Goal: Task Accomplishment & Management: Manage account settings

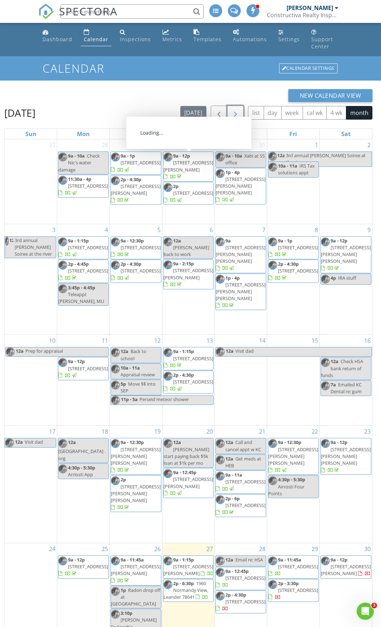
click at [236, 109] on span "button" at bounding box center [235, 113] width 9 height 9
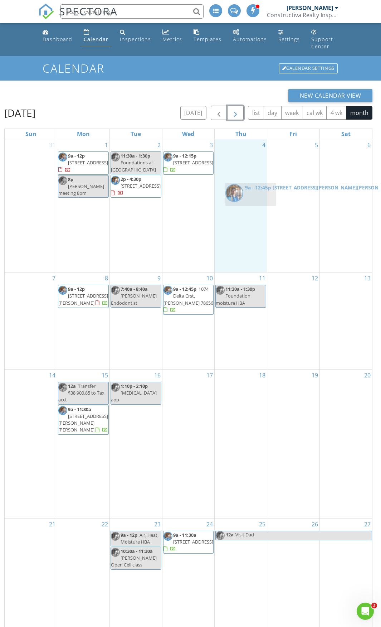
drag, startPoint x: 285, startPoint y: 299, endPoint x: 243, endPoint y: 199, distance: 108.9
click at [243, 199] on body "SPECTORA Casey Callais Constructiva Realty Inspections Role: Inspector Change R…" at bounding box center [190, 368] width 381 height 737
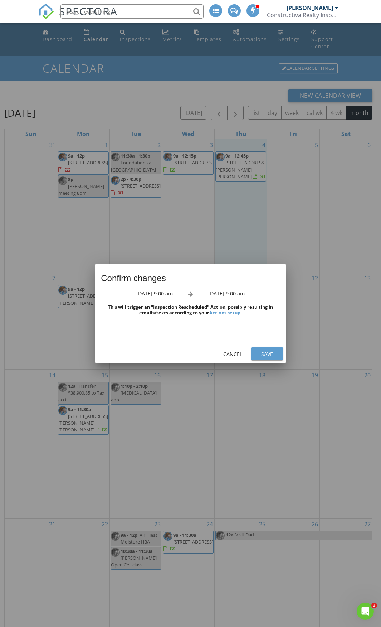
click at [243, 199] on div "Confirm changes September 12th 2025, 9:00 am September 4th 2025, 9:00 am This w…" at bounding box center [190, 409] width 381 height 656
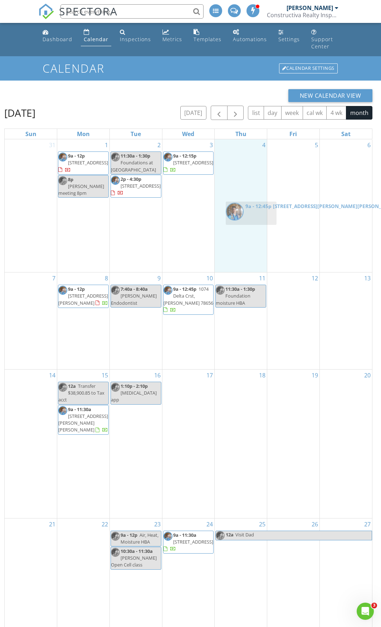
drag, startPoint x: 284, startPoint y: 275, endPoint x: 250, endPoint y: 213, distance: 70.5
click at [250, 213] on body "SPECTORA Casey Callais Constructiva Realty Inspections Role: Inspector Change R…" at bounding box center [190, 368] width 381 height 737
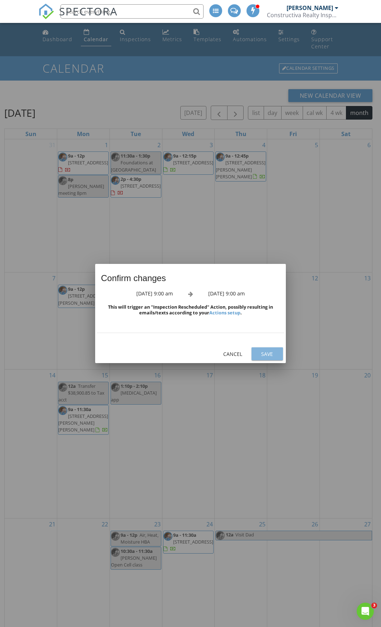
click at [266, 355] on div "Save" at bounding box center [267, 354] width 20 height 8
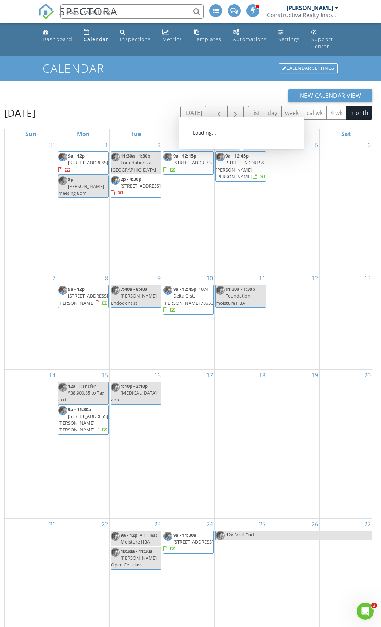
click at [235, 159] on span "5305 Bellano Bnd, Leander 78641" at bounding box center [241, 169] width 50 height 20
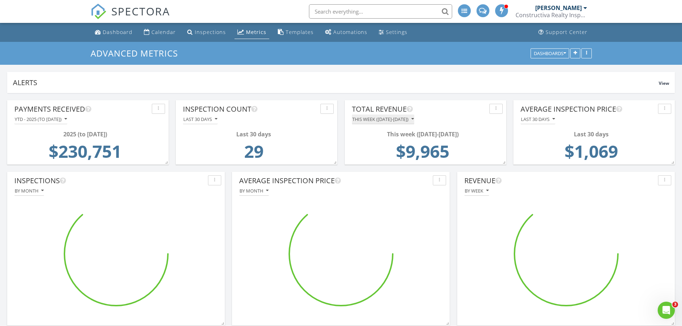
click at [414, 119] on icon "button" at bounding box center [412, 119] width 3 height 5
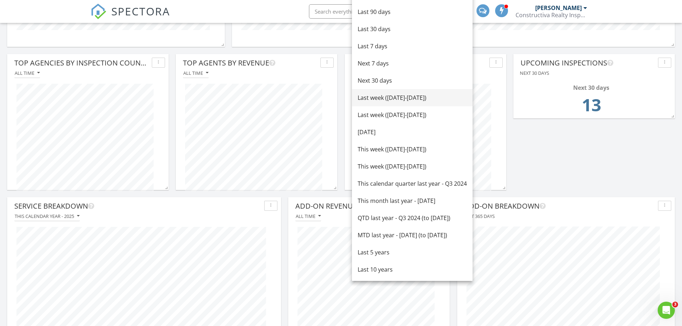
scroll to position [251, 0]
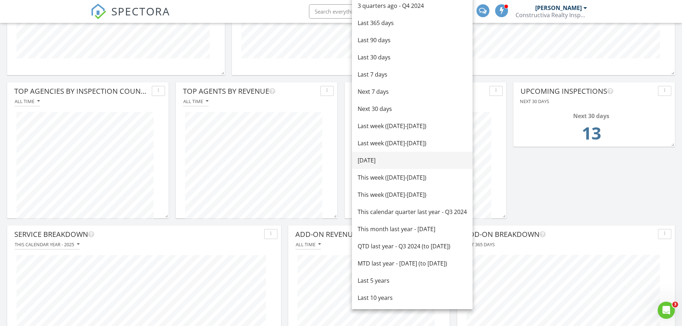
click at [374, 161] on div "Today" at bounding box center [412, 160] width 109 height 9
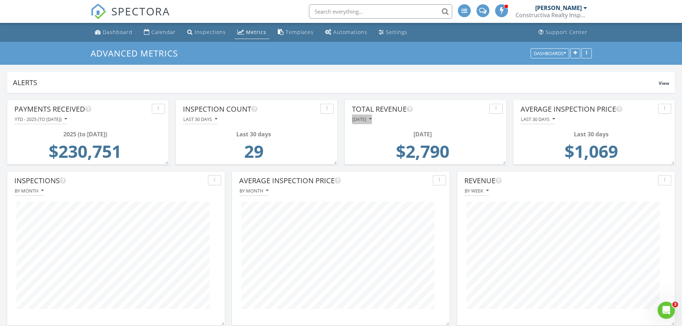
click at [371, 120] on icon "button" at bounding box center [370, 119] width 3 height 5
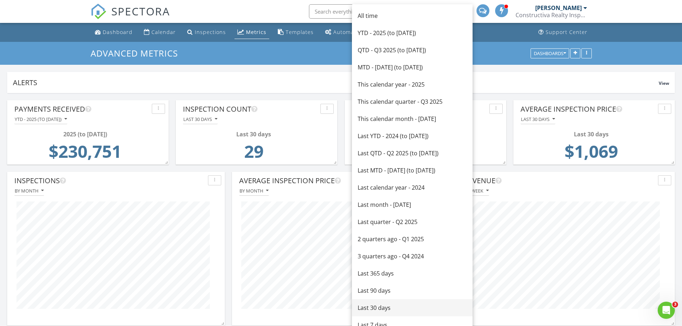
click at [381, 307] on div "Last 30 days" at bounding box center [412, 308] width 109 height 9
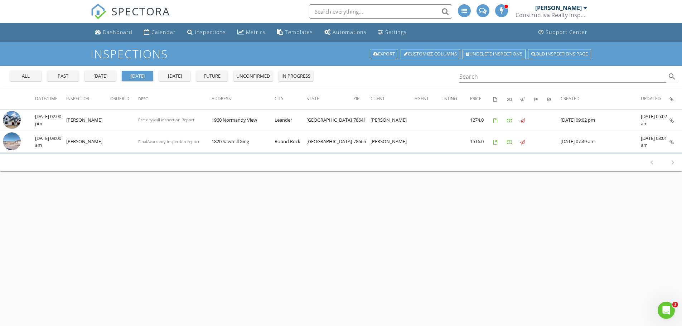
click at [64, 77] on div "past" at bounding box center [63, 76] width 26 height 7
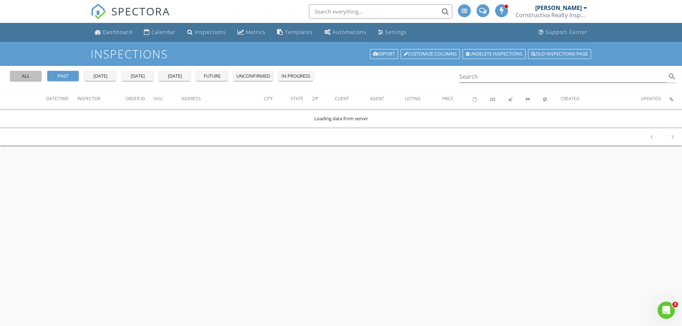
click at [38, 76] on div "all" at bounding box center [26, 76] width 26 height 7
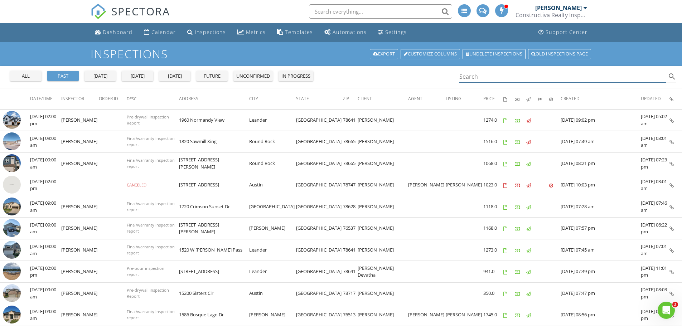
click at [513, 78] on input "Search" at bounding box center [562, 77] width 207 height 12
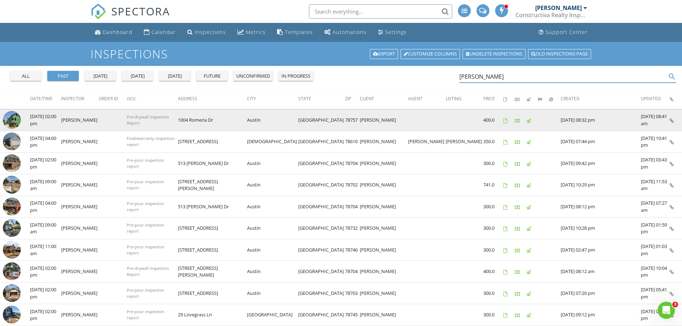
type input "hammond"
click at [474, 120] on td at bounding box center [465, 120] width 38 height 22
drag, startPoint x: 474, startPoint y: 120, endPoint x: 492, endPoint y: 120, distance: 17.2
click at [492, 120] on tr "check_box_outline_blank 07/16/2025 02:00 pm Casey Callais Pre-drywall inspectio…" at bounding box center [341, 120] width 682 height 22
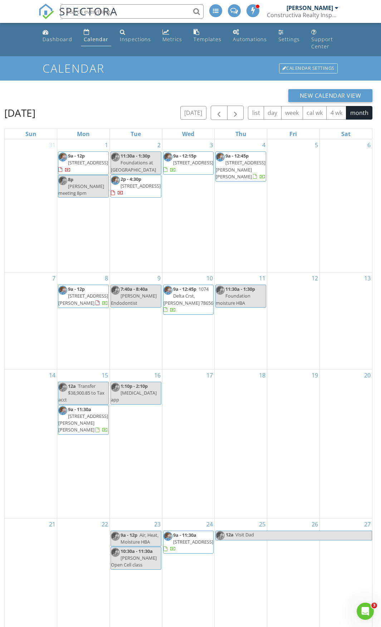
click at [229, 159] on span "5305 Bellano Bnd, Leander 78641" at bounding box center [241, 169] width 50 height 20
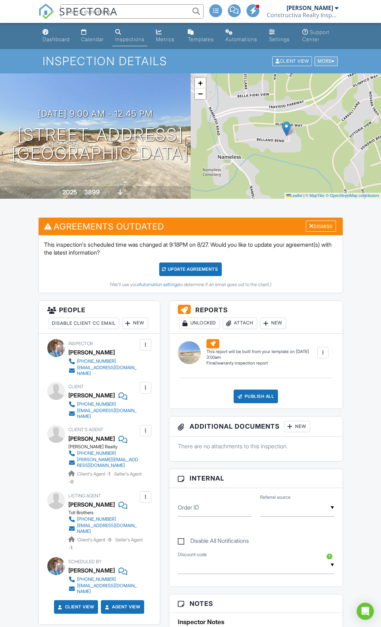
click at [325, 62] on div "More" at bounding box center [326, 62] width 23 height 10
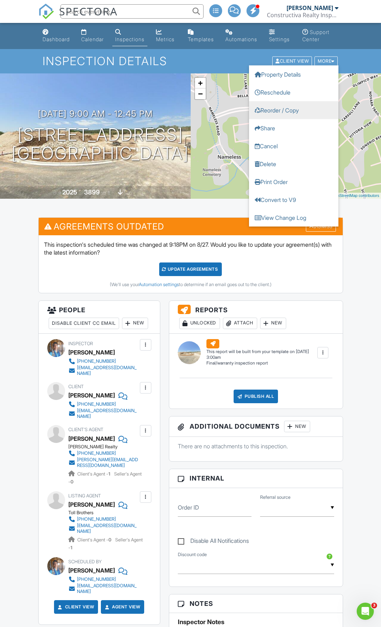
click at [278, 111] on link "Reorder / Copy" at bounding box center [294, 110] width 90 height 18
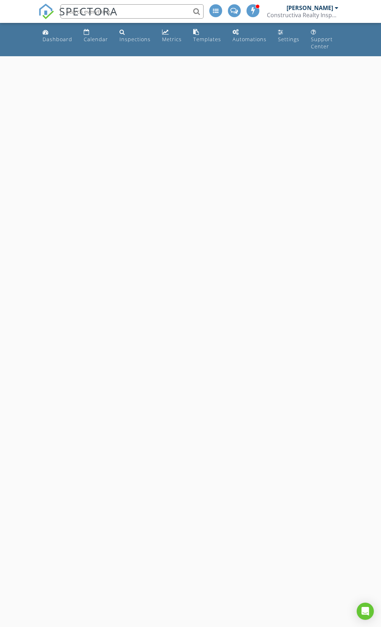
select select "7"
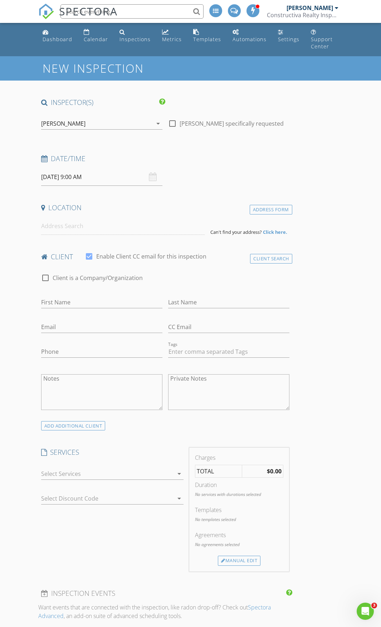
type input "[PERSON_NAME]"
type input "[EMAIL_ADDRESS][DOMAIN_NAME]"
type input "[PHONE_NUMBER]"
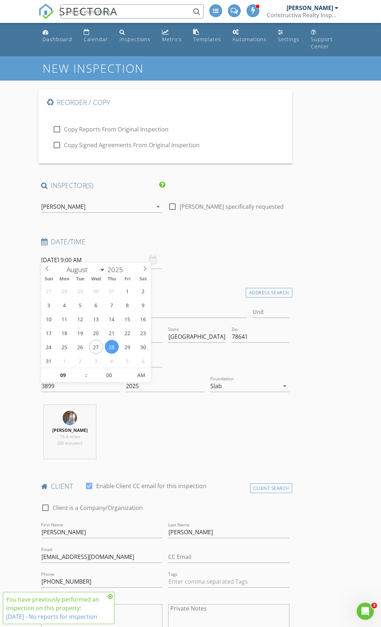
click at [90, 254] on input "08/28/2025 9:00 AM" at bounding box center [101, 260] width 121 height 18
select select "8"
click at [143, 270] on icon at bounding box center [145, 268] width 5 height 5
type input "09/12/2025 9:00 AM"
type input "10"
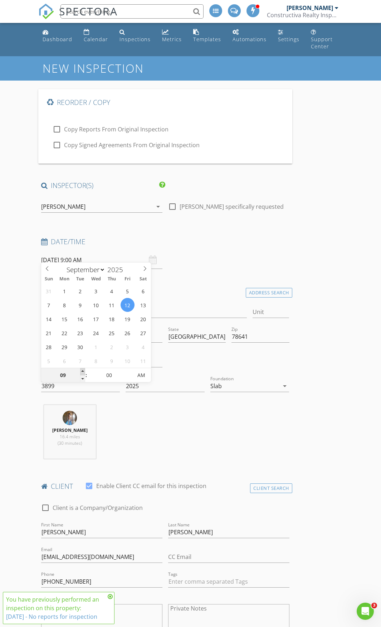
type input "09/12/2025 10:00 AM"
click at [81, 370] on span at bounding box center [82, 371] width 5 height 7
type input "11"
type input "09/12/2025 11:00 AM"
click at [81, 370] on span at bounding box center [82, 371] width 5 height 7
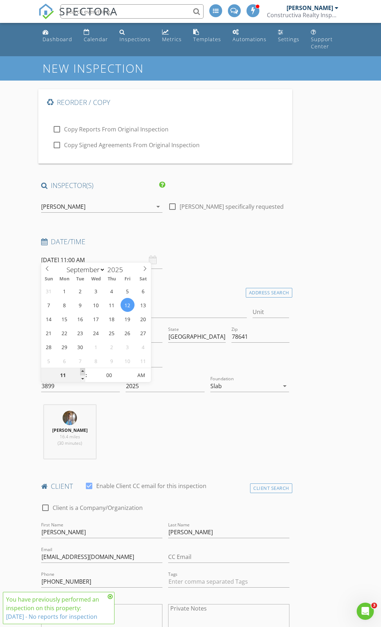
type input "12"
type input "09/12/2025 12:00 PM"
click at [81, 370] on span at bounding box center [82, 371] width 5 height 7
type input "01"
type input "09/12/2025 1:00 PM"
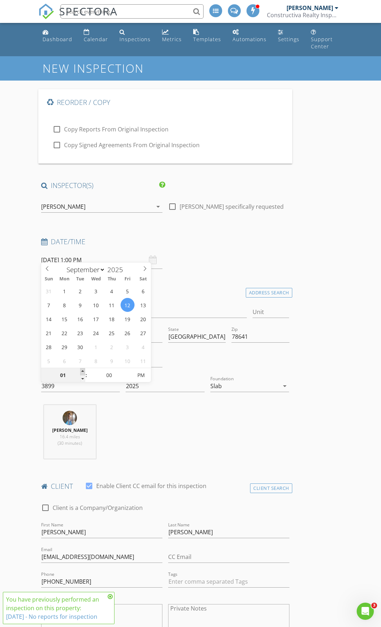
click at [81, 370] on span at bounding box center [82, 371] width 5 height 7
type input "02"
type input "09/12/2025 2:00 PM"
click at [81, 370] on span at bounding box center [82, 371] width 5 height 7
click at [176, 356] on div at bounding box center [228, 362] width 127 height 25
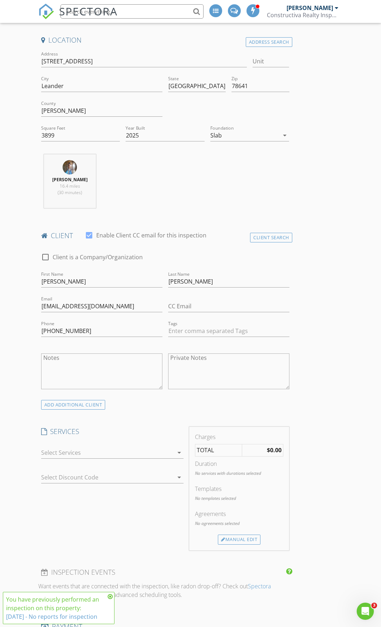
scroll to position [286, 0]
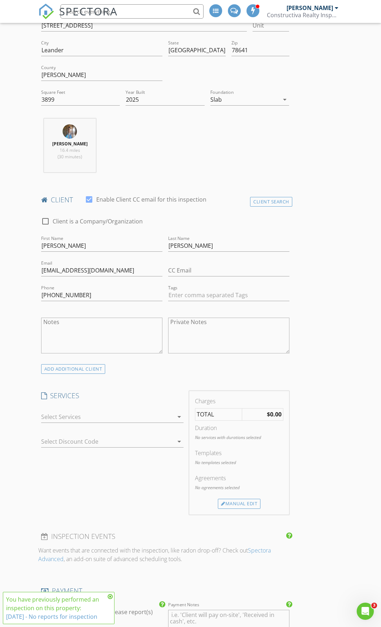
click at [110, 411] on div at bounding box center [107, 416] width 132 height 11
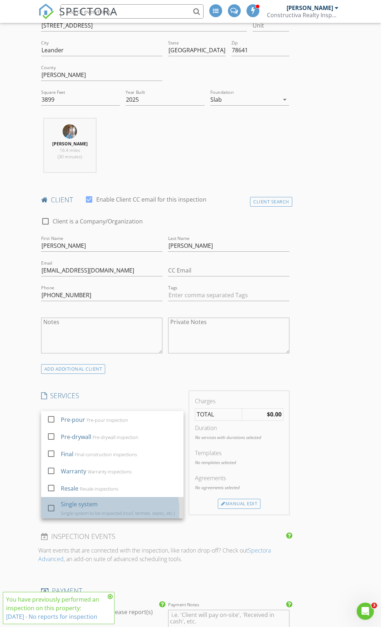
click at [101, 500] on div "Single system Single system to be inspected (roof, termite, septic, etc.)" at bounding box center [119, 508] width 117 height 23
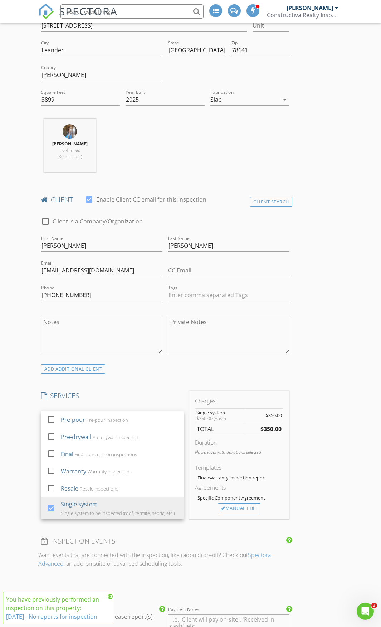
click at [37, 472] on div "New Inspection Reorder / Copy check_box_outline_blank Copy Reports From Origina…" at bounding box center [190, 610] width 381 height 1681
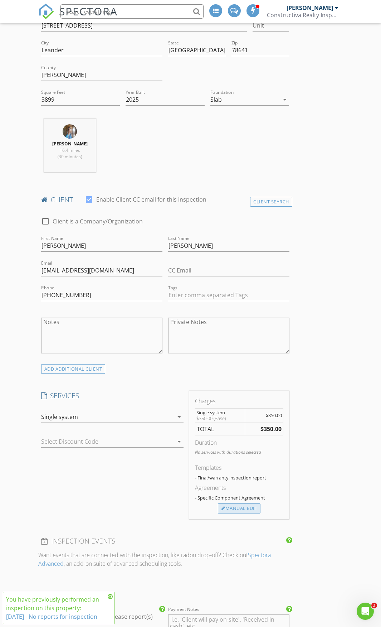
click at [231, 503] on div "Manual Edit" at bounding box center [239, 508] width 43 height 10
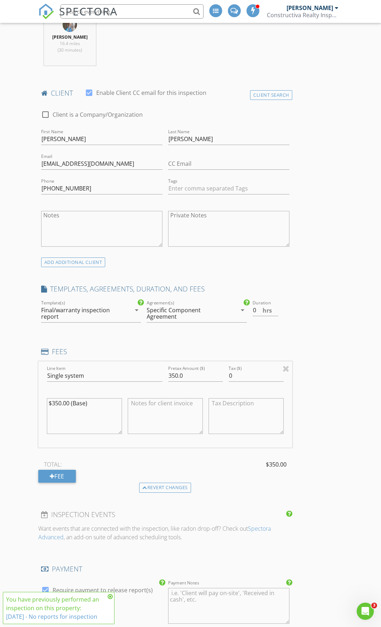
scroll to position [394, 0]
click at [60, 470] on div "Fee" at bounding box center [57, 475] width 38 height 13
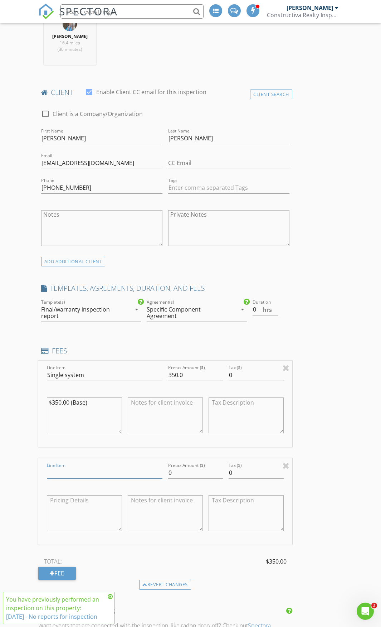
click at [80, 467] on input "Line Item" at bounding box center [105, 473] width 116 height 12
type input "Sprinkler system paid for on Sept 4 inspection"
type input "-129"
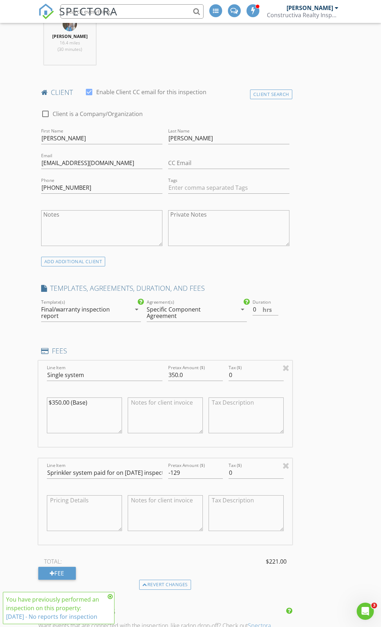
click at [173, 559] on div "TOTAL: $221.00" at bounding box center [165, 561] width 254 height 11
click at [94, 369] on input "Single system" at bounding box center [105, 375] width 116 height 12
type input "Single system fee for"
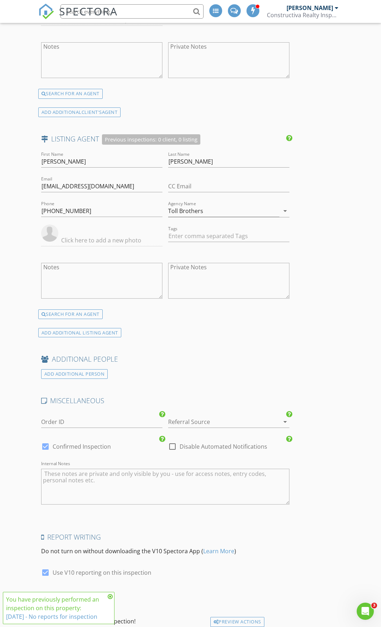
scroll to position [1281, 0]
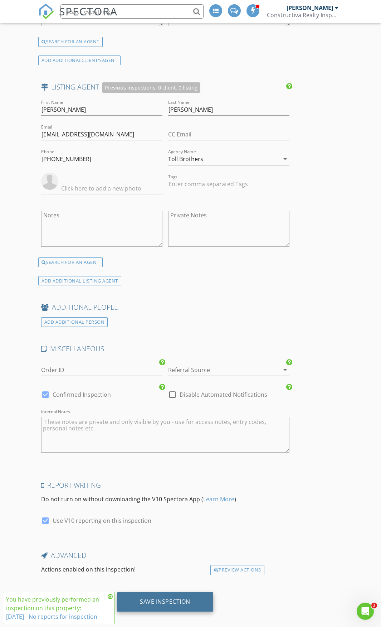
click at [157, 598] on div "Save Inspection" at bounding box center [165, 601] width 50 height 7
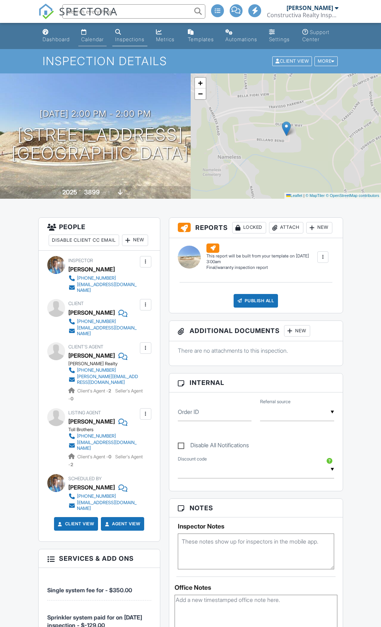
click at [102, 38] on div "Calendar" at bounding box center [92, 39] width 23 height 6
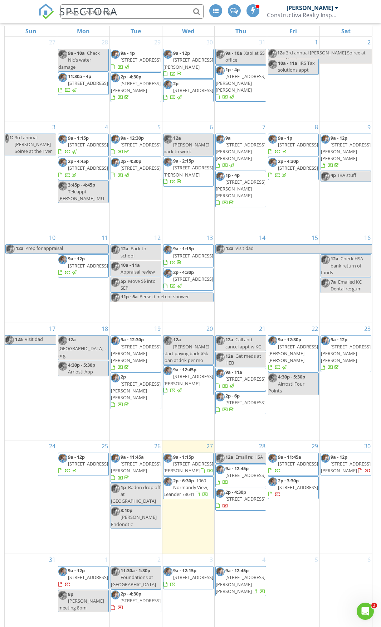
click at [240, 575] on span "[STREET_ADDRESS][PERSON_NAME][PERSON_NAME]" at bounding box center [241, 584] width 50 height 20
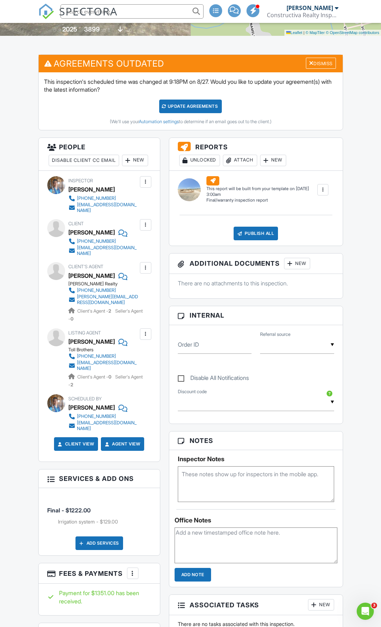
scroll to position [179, 0]
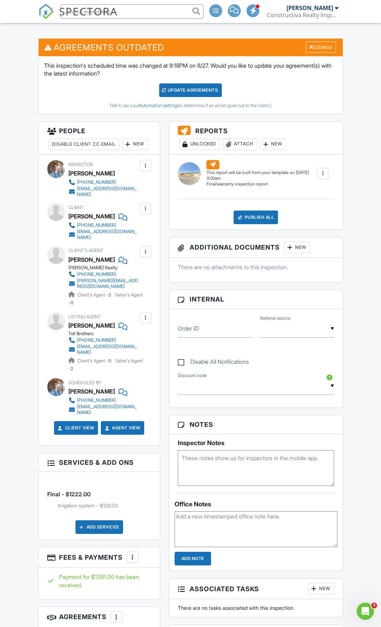
click at [204, 463] on textarea at bounding box center [256, 468] width 156 height 36
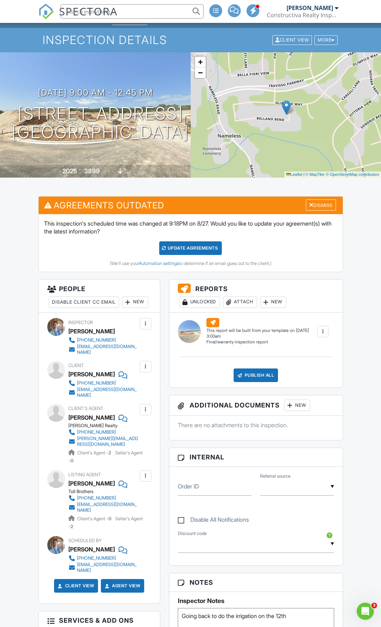
scroll to position [0, 0]
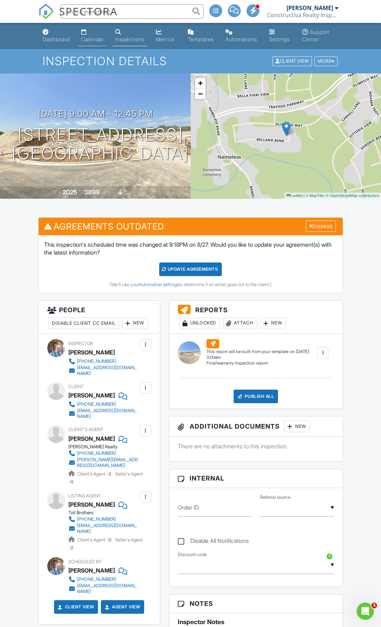
type textarea "Going back to do the irrigation on the 12th"
click at [91, 40] on div "Calendar" at bounding box center [92, 39] width 23 height 6
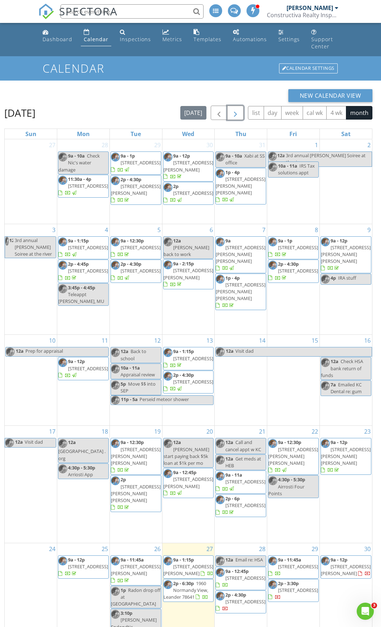
click at [239, 109] on span "button" at bounding box center [235, 113] width 9 height 9
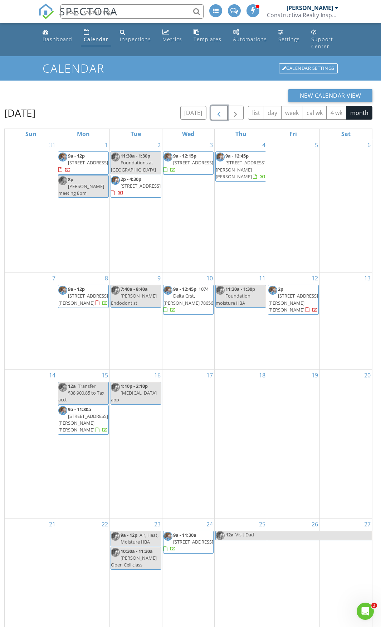
click at [222, 109] on span "button" at bounding box center [219, 113] width 9 height 9
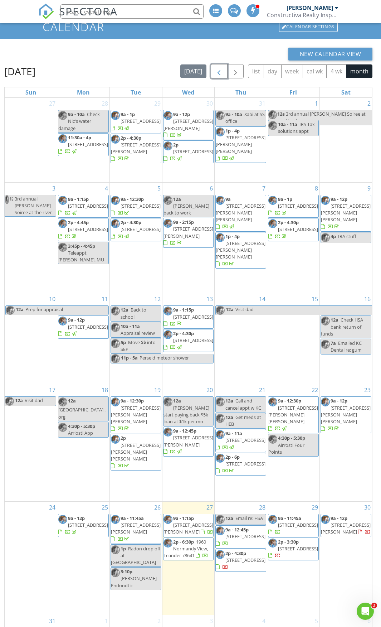
scroll to position [103, 0]
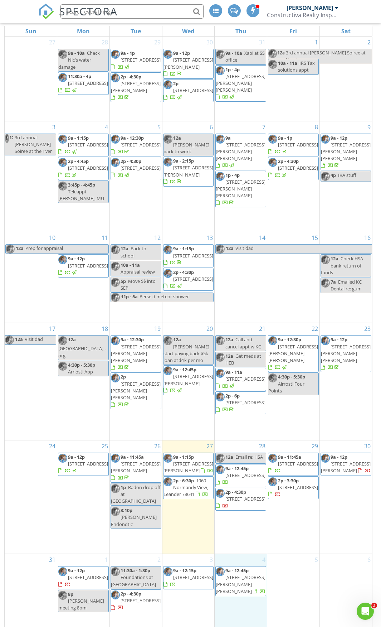
click at [246, 603] on div "4 9a - 12:45p 5305 Bellano Bnd, Leander 78641" at bounding box center [241, 591] width 52 height 75
click at [244, 574] on link "Inspection" at bounding box center [240, 579] width 37 height 11
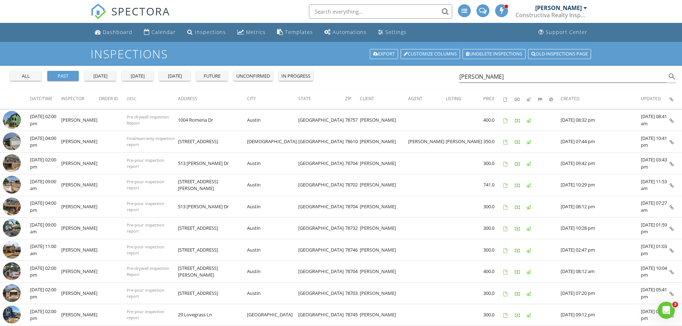
click at [356, 11] on input "text" at bounding box center [380, 11] width 143 height 14
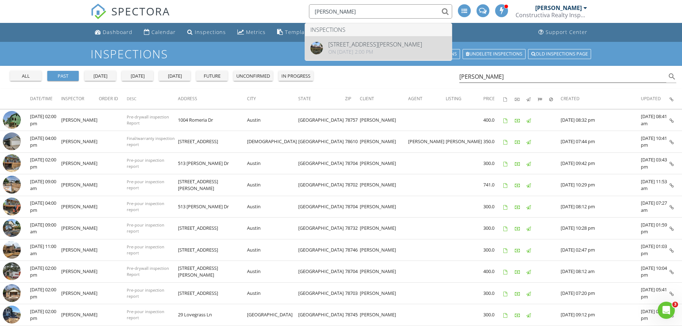
type input "[PERSON_NAME]"
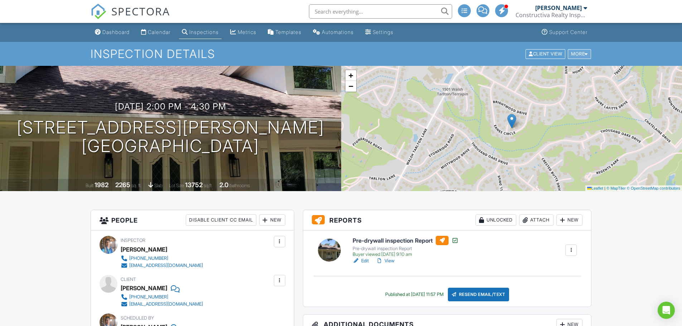
click at [574, 55] on div "More" at bounding box center [579, 54] width 23 height 10
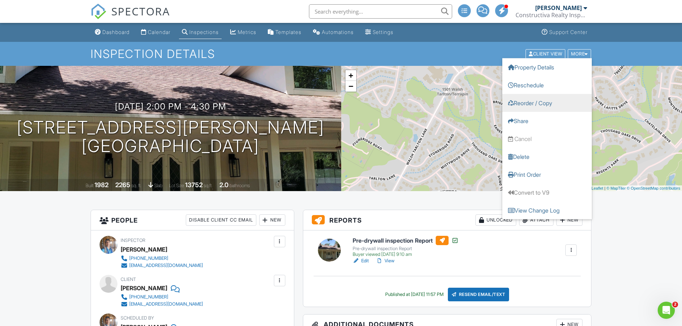
click at [532, 102] on link "Reorder / Copy" at bounding box center [547, 103] width 90 height 18
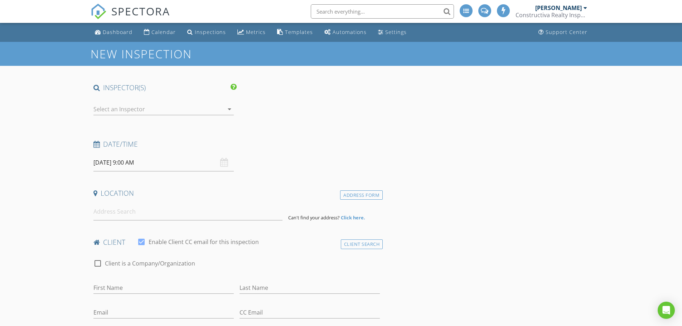
type input "[PERSON_NAME]"
type input "[EMAIL_ADDRESS][DOMAIN_NAME]"
type input "[PHONE_NUMBER]"
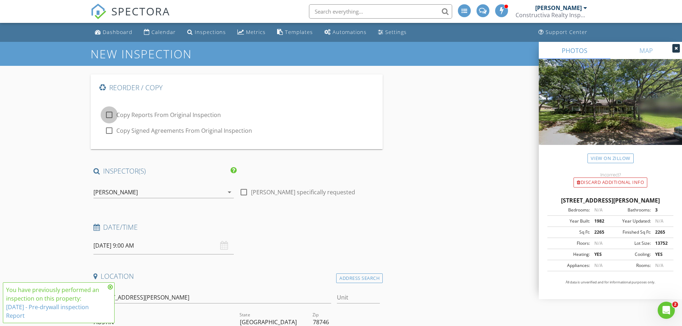
click at [110, 115] on div at bounding box center [109, 115] width 12 height 12
checkbox input "true"
click at [111, 131] on div at bounding box center [109, 131] width 12 height 12
checkbox input "true"
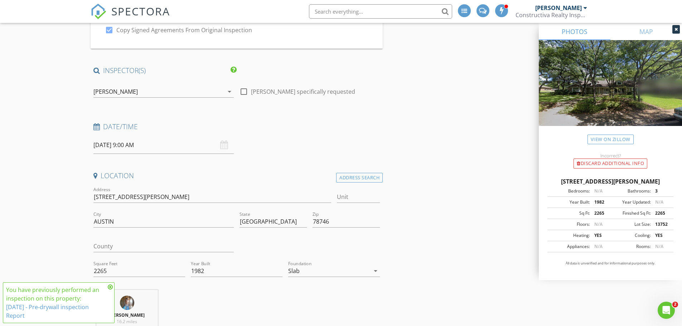
scroll to position [107, 0]
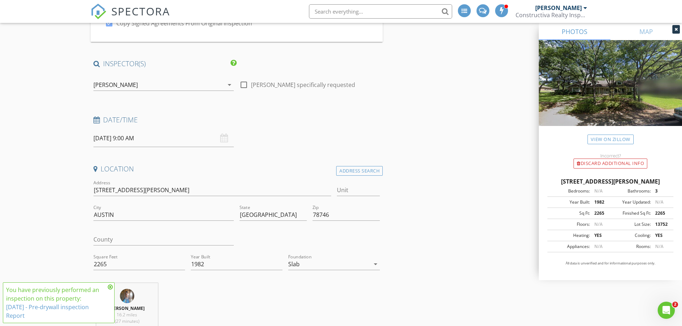
click at [131, 139] on input "08/28/2025 9:00 AM" at bounding box center [163, 139] width 140 height 18
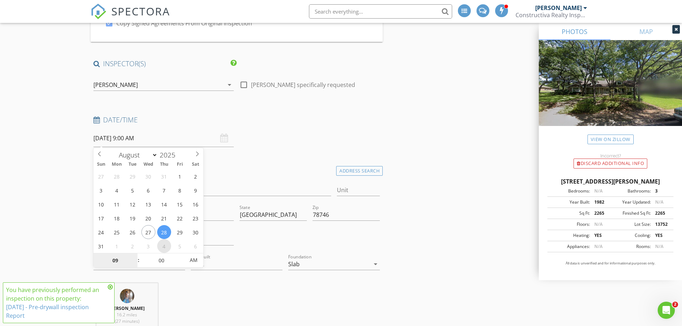
select select "8"
type input "09/04/2025 9:00 AM"
type input "10"
type input "09/04/2025 10:00 AM"
click at [135, 257] on span at bounding box center [134, 257] width 5 height 7
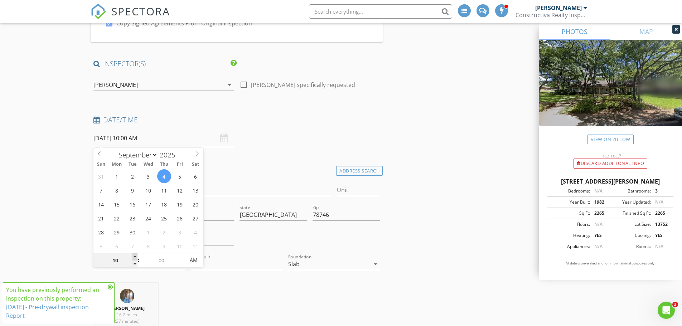
type input "11"
type input "09/04/2025 11:00 AM"
click at [135, 257] on span at bounding box center [134, 257] width 5 height 7
type input "12"
type input "09/04/2025 12:00 PM"
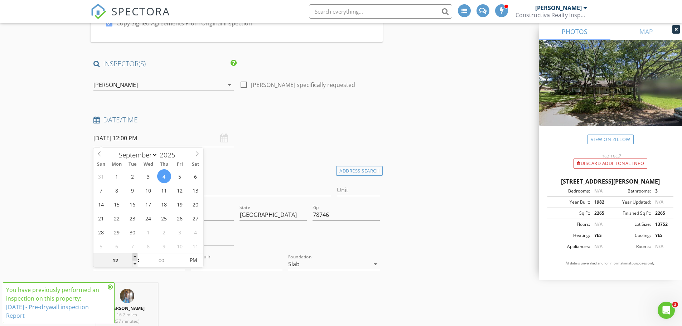
click at [135, 257] on span at bounding box center [134, 257] width 5 height 7
type input "01"
type input "[DATE] 1:00 PM"
click at [135, 257] on span at bounding box center [134, 257] width 5 height 7
type input "02"
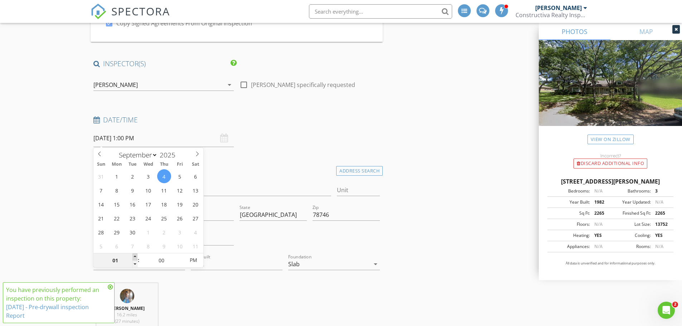
type input "[DATE] 2:00 PM"
click at [135, 257] on span at bounding box center [134, 257] width 5 height 7
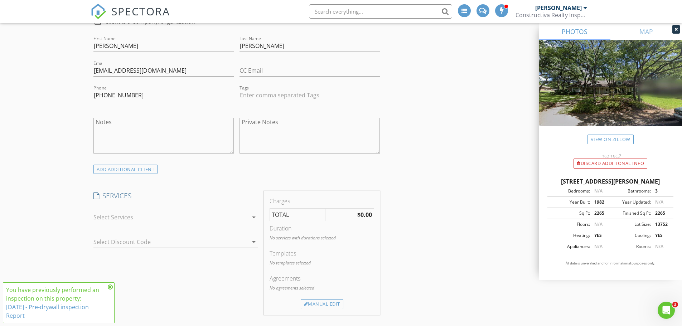
scroll to position [537, 0]
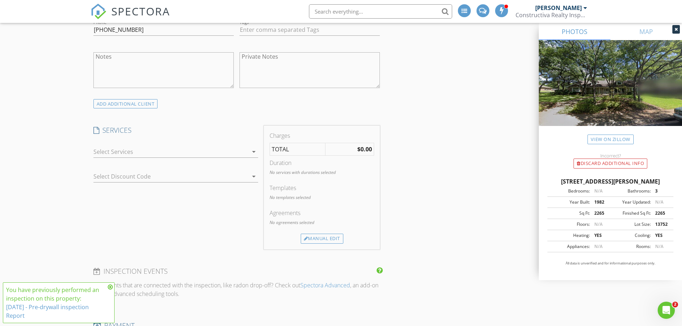
click at [133, 150] on div at bounding box center [170, 151] width 155 height 11
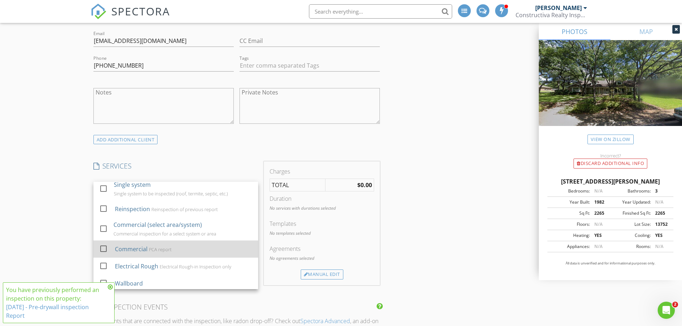
scroll to position [37, 0]
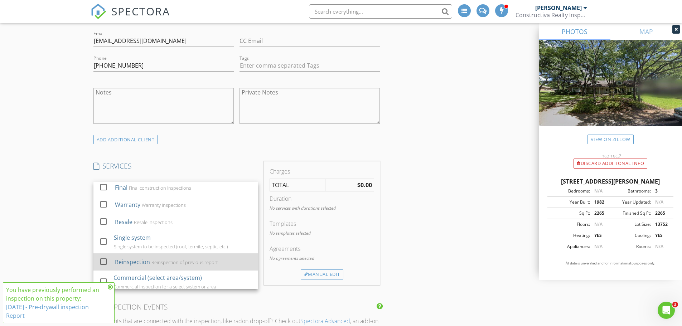
click at [155, 259] on div "Reinspection Reinspection of previous report" at bounding box center [183, 262] width 137 height 14
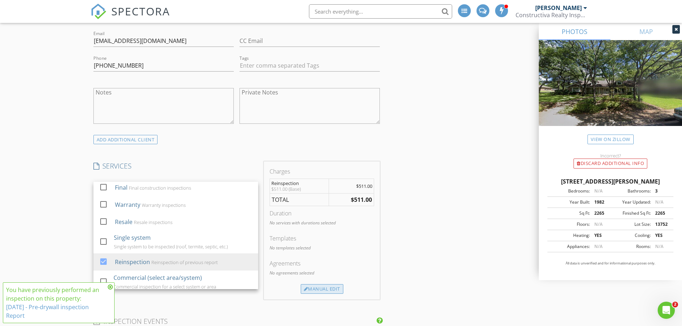
click at [327, 289] on div "Manual Edit" at bounding box center [322, 289] width 43 height 10
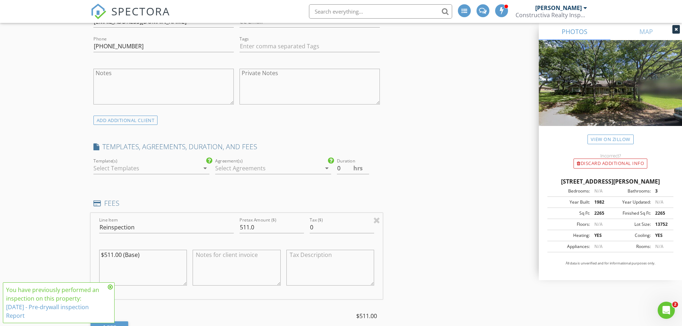
scroll to position [537, 0]
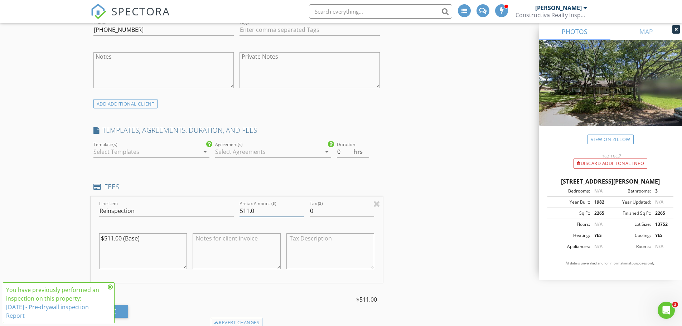
click at [267, 212] on input "511.0" at bounding box center [272, 211] width 64 height 12
drag, startPoint x: 251, startPoint y: 212, endPoint x: 226, endPoint y: 212, distance: 25.8
click at [226, 212] on div "Line Item Reinspection Pretax Amount ($) 511.0 Tax ($) 0 $511.00 (Base)" at bounding box center [237, 240] width 293 height 86
type input "440"
click at [411, 255] on div "Reorder / Copy check_box Copy Reports From Original Inspection check_box Copy S…" at bounding box center [341, 248] width 501 height 1423
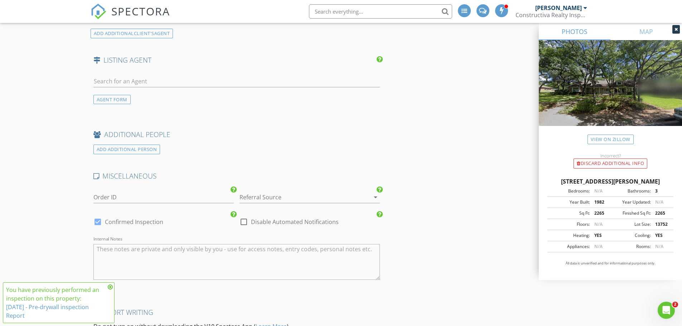
scroll to position [1188, 0]
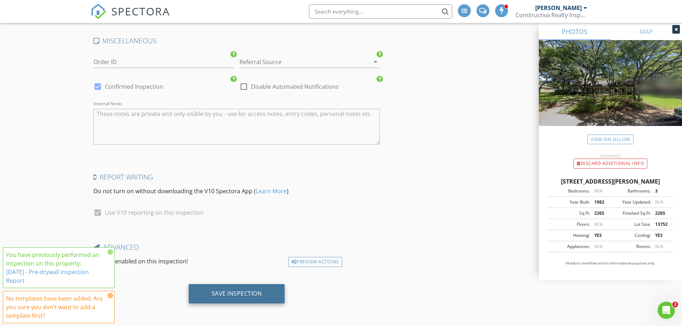
click at [227, 297] on div "Save Inspection" at bounding box center [237, 293] width 50 height 7
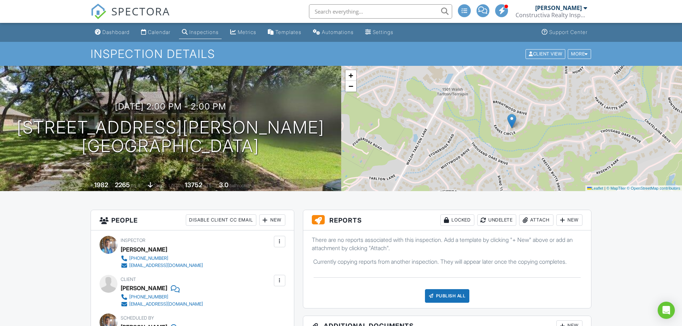
click at [194, 34] on div "Inspections" at bounding box center [203, 32] width 29 height 6
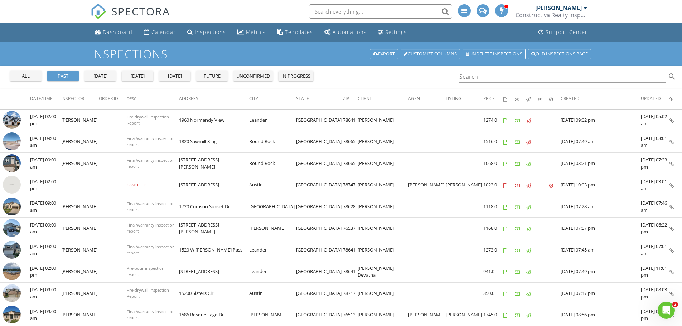
click at [159, 33] on div "Calendar" at bounding box center [163, 32] width 24 height 7
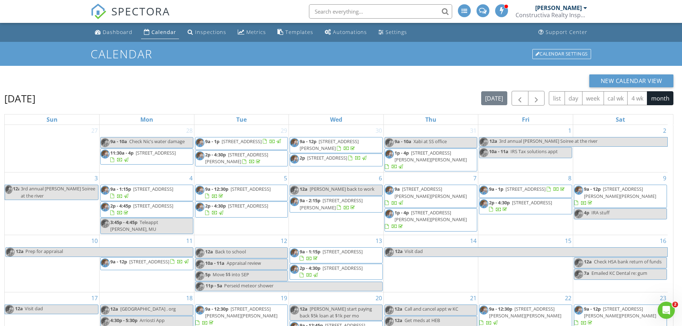
click at [114, 23] on div "SPECTORA" at bounding box center [130, 11] width 79 height 23
click at [114, 29] on div "Dashboard" at bounding box center [118, 32] width 30 height 7
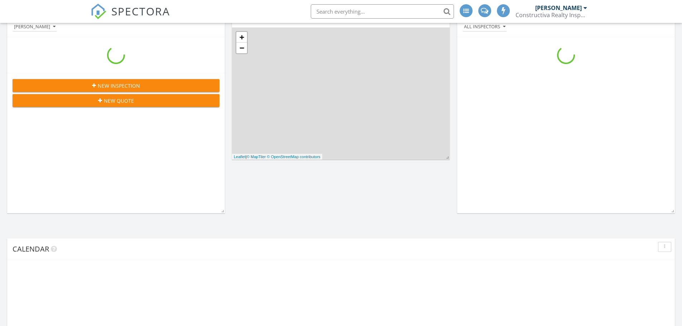
scroll to position [68, 0]
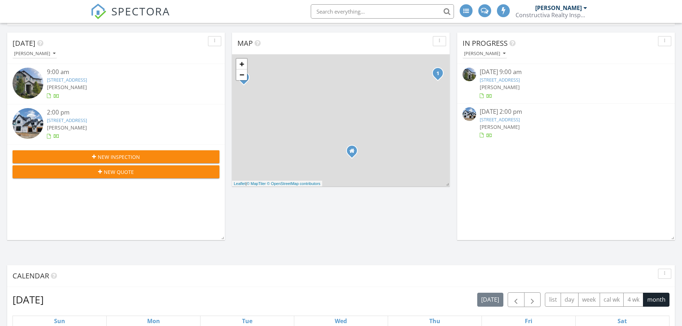
click at [520, 79] on link "1820 Sawmill Xing, Round Rock, TX 78665" at bounding box center [500, 80] width 40 height 6
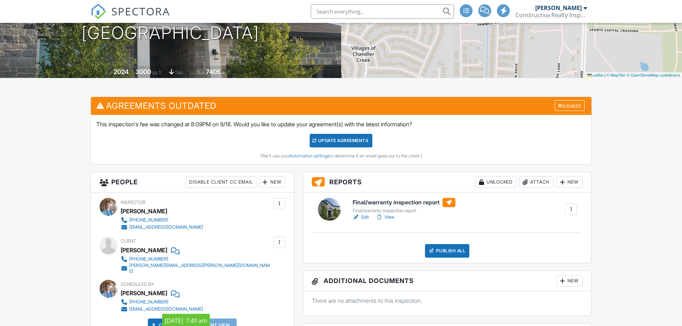
scroll to position [107, 0]
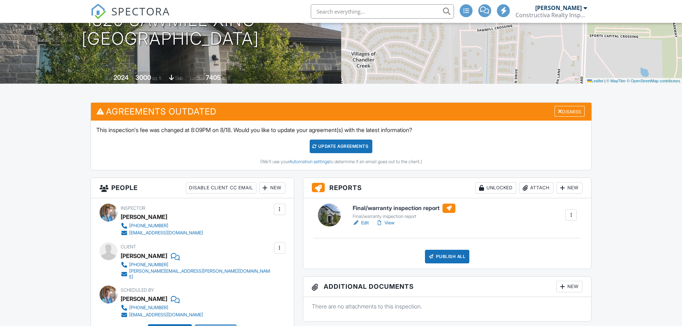
click at [412, 208] on h6 "Final/warranty inspection report" at bounding box center [404, 208] width 103 height 9
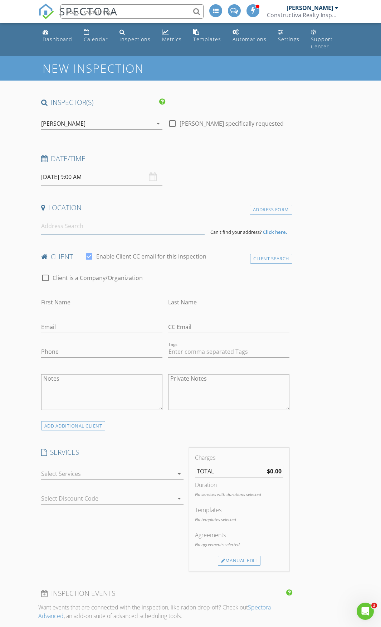
click at [92, 223] on input at bounding box center [123, 226] width 164 height 18
paste input "[STREET_ADDRESS]"
type input "[STREET_ADDRESS]"
click at [97, 168] on input "[DATE] 9:00 AM" at bounding box center [101, 177] width 121 height 18
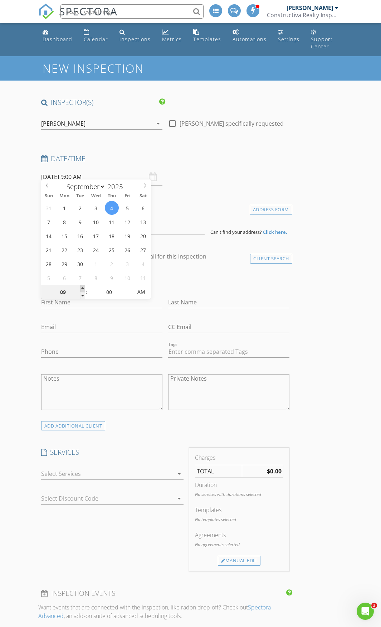
type input "10"
type input "[DATE] 10:00 AM"
click at [82, 289] on span at bounding box center [82, 288] width 5 height 7
type input "11"
type input "[DATE] 11:00 AM"
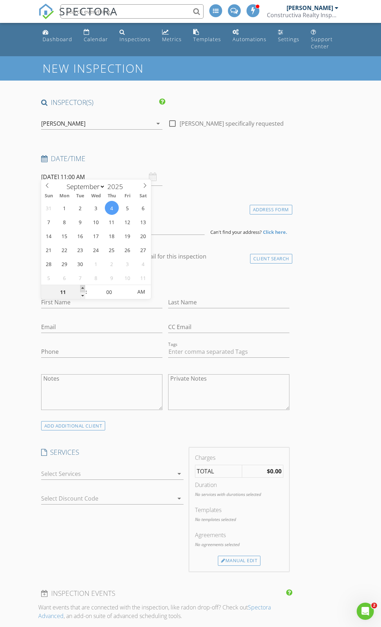
click at [82, 289] on span at bounding box center [82, 288] width 5 height 7
type input "12"
type input "[DATE] 12:00 PM"
click at [82, 289] on span at bounding box center [82, 288] width 5 height 7
type input "01"
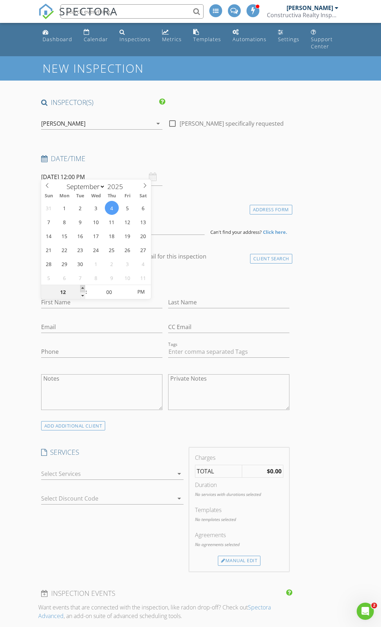
type input "09/04/2025 1:00 PM"
click at [82, 289] on span at bounding box center [82, 288] width 5 height 7
type input "02"
type input "09/04/2025 2:00 PM"
click at [82, 289] on span at bounding box center [82, 288] width 5 height 7
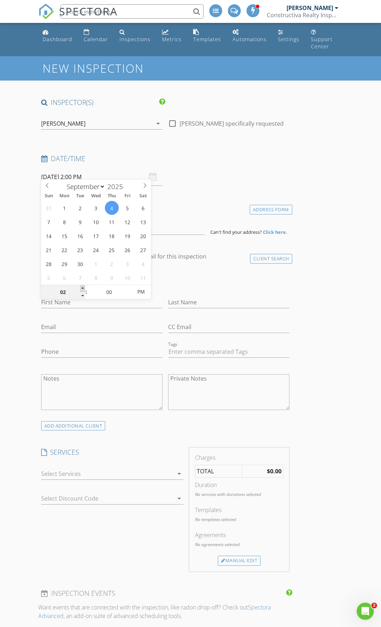
type input "03"
type input "09/04/2025 3:00 PM"
click at [82, 289] on span at bounding box center [82, 288] width 5 height 7
type input "02"
type input "09/04/2025 2:00 PM"
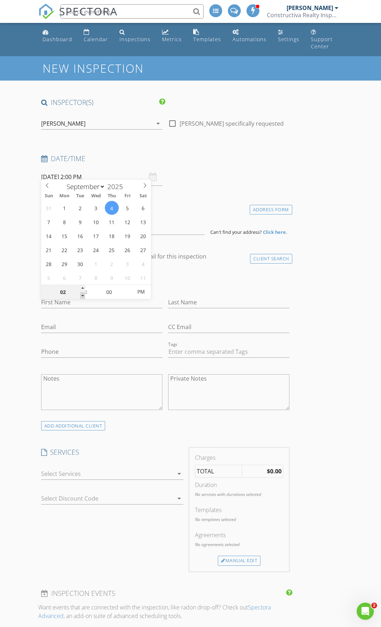
click at [82, 295] on span at bounding box center [82, 295] width 5 height 7
click at [31, 299] on div "New Inspection INSPECTOR(S) check_box Casey Callais PRIMARY Casey Callais arrow…" at bounding box center [190, 638] width 381 height 1164
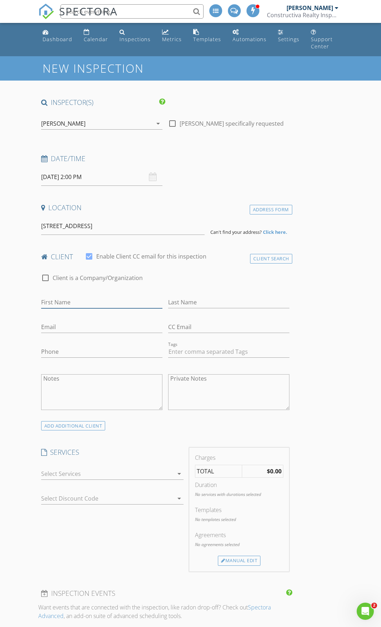
click at [102, 297] on input "First Name" at bounding box center [101, 302] width 121 height 12
paste input "[PERSON_NAME]"
click at [65, 296] on input "Cally Murray" at bounding box center [101, 302] width 121 height 12
type input "Cally"
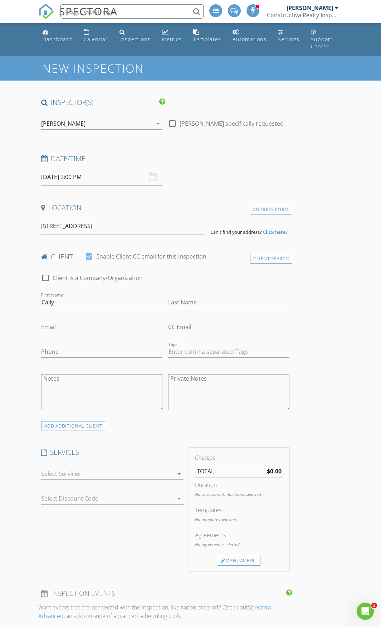
click at [164, 293] on div "First Name Cally" at bounding box center [101, 303] width 127 height 25
click at [180, 296] on input "Last Name" at bounding box center [228, 302] width 121 height 12
paste input "Murray"
type input "Murray"
click at [91, 321] on input "Email" at bounding box center [101, 327] width 121 height 12
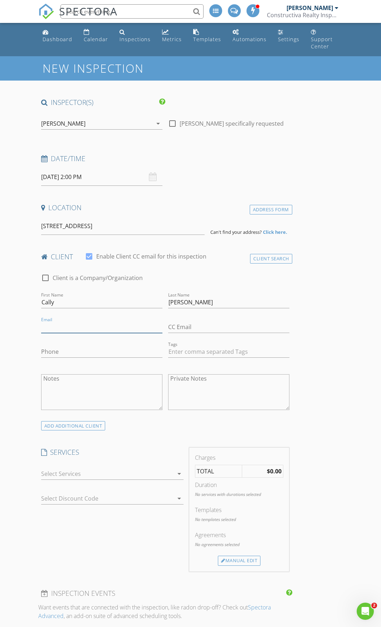
paste input "Callymurray4@gmail.com"
type input "Callymurray4@gmail.com"
click at [106, 346] on input "Phone" at bounding box center [101, 352] width 121 height 12
paste input "503-999-1190"
type input "503-999-1190"
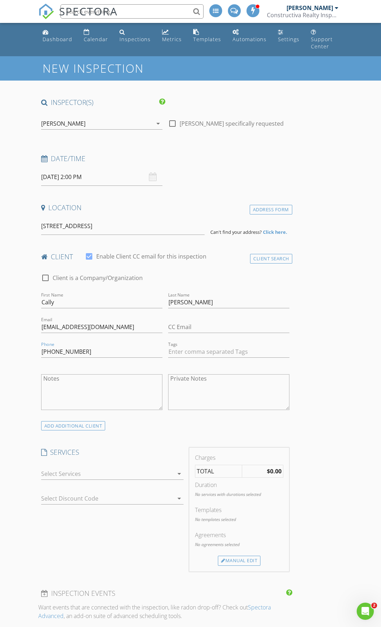
click at [84, 468] on div at bounding box center [107, 473] width 132 height 11
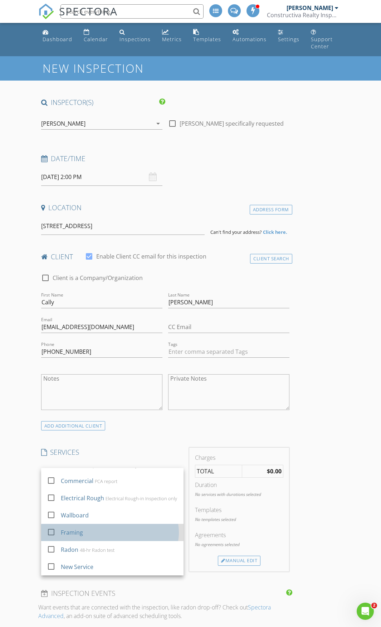
click at [81, 528] on div "Framing" at bounding box center [72, 532] width 22 height 9
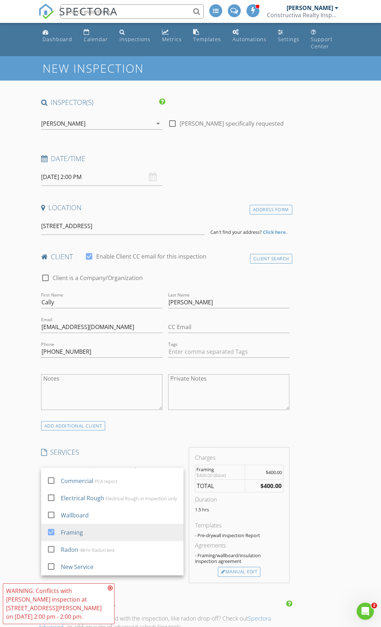
click at [83, 169] on input "09/04/2025 2:00 PM" at bounding box center [101, 177] width 121 height 18
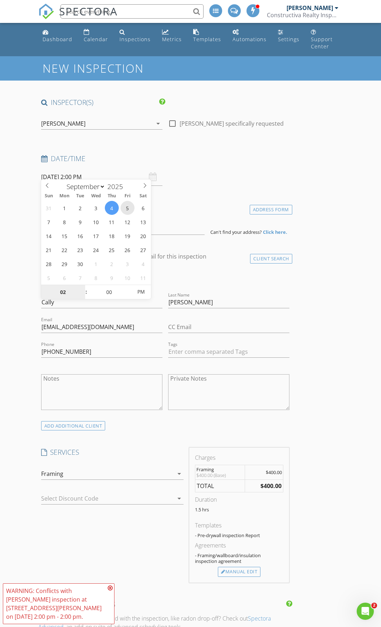
type input "09/05/2025 2:00 PM"
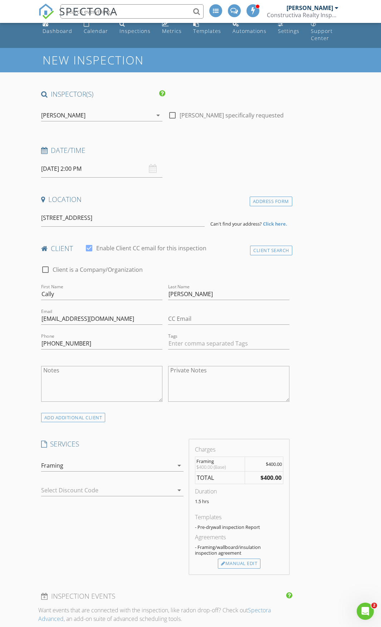
scroll to position [0, 0]
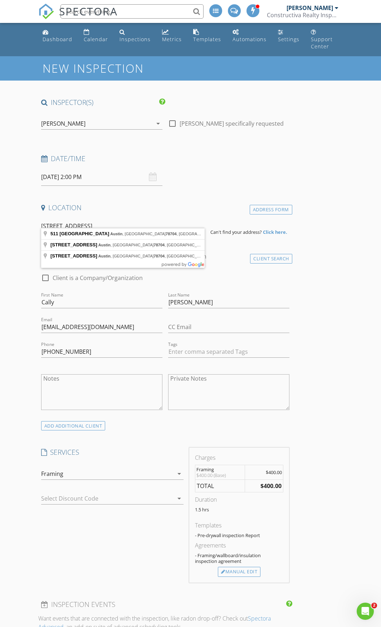
click at [196, 225] on input "511 South Park drive Austin 78704" at bounding box center [123, 226] width 164 height 18
type input "511 South Park Drive, Austin, TX 78704, USA"
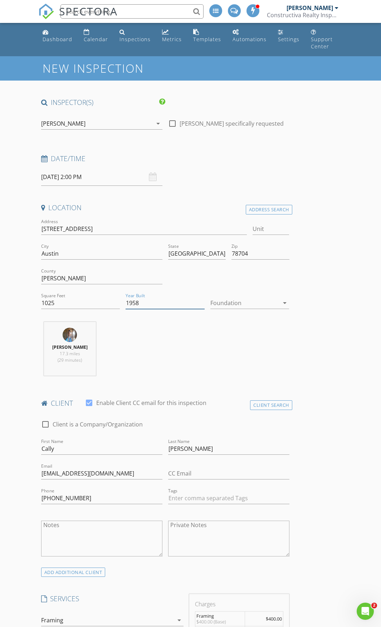
drag, startPoint x: 157, startPoint y: 298, endPoint x: 99, endPoint y: 295, distance: 58.0
click at [99, 295] on div "Address 511 S Park Dr Unit City Austin State TX Zip 78704 County Travis Square …" at bounding box center [165, 266] width 254 height 99
drag, startPoint x: 148, startPoint y: 299, endPoint x: 125, endPoint y: 298, distance: 23.3
click at [125, 298] on div "Year Built 05" at bounding box center [165, 303] width 85 height 25
type input "2025"
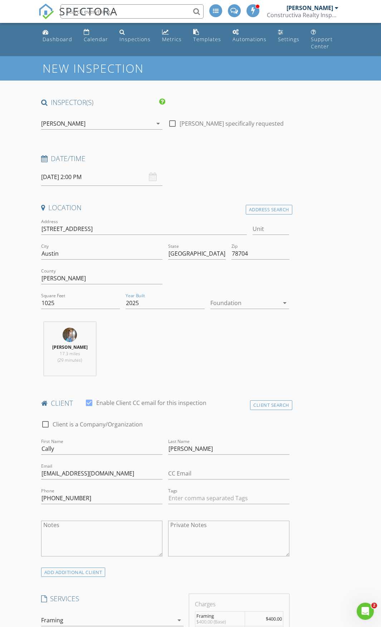
click at [238, 297] on div at bounding box center [245, 302] width 69 height 11
click at [0, 0] on div at bounding box center [0, 0] width 0 height 0
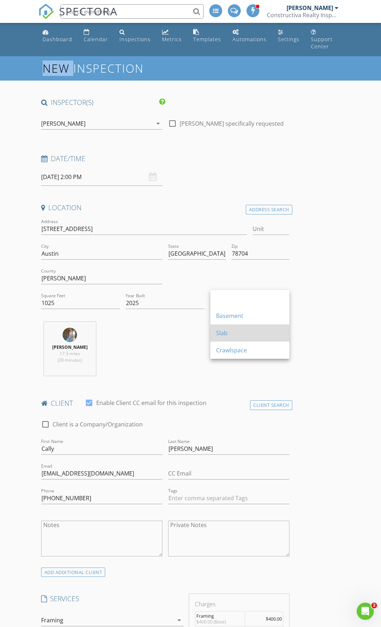
click at [237, 331] on div "Slab" at bounding box center [250, 333] width 68 height 9
click at [70, 298] on input "1025" at bounding box center [80, 303] width 79 height 12
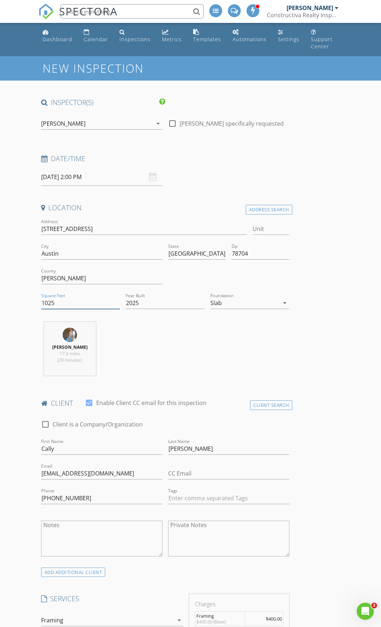
drag, startPoint x: 40, startPoint y: 296, endPoint x: 11, endPoint y: 293, distance: 28.8
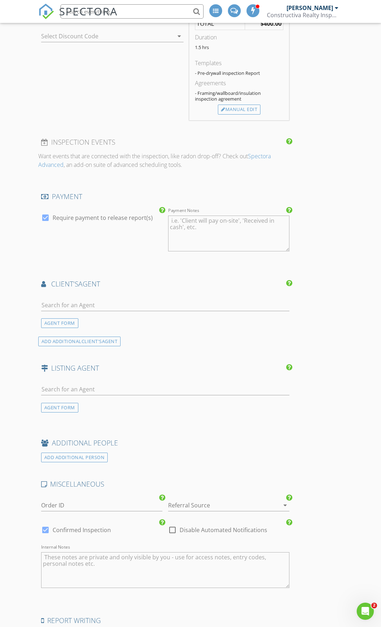
scroll to position [744, 0]
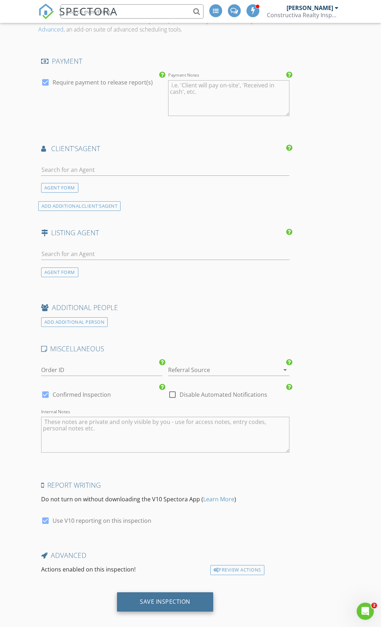
type input "2500"
click at [167, 601] on div "Save Inspection" at bounding box center [165, 601] width 96 height 19
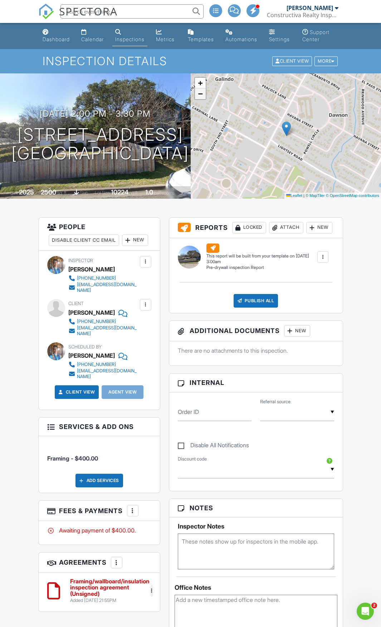
click at [201, 96] on span "−" at bounding box center [200, 93] width 5 height 9
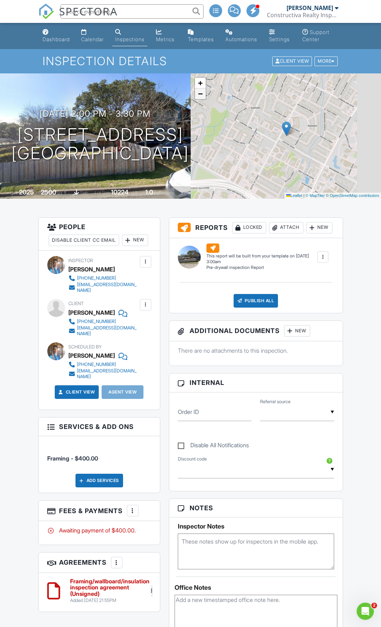
click at [201, 96] on span "−" at bounding box center [200, 93] width 5 height 9
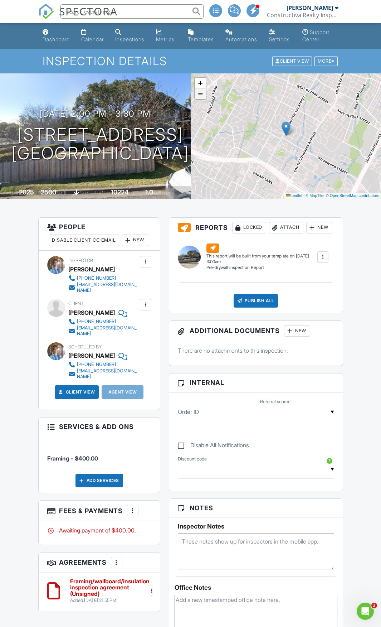
click at [201, 96] on span "−" at bounding box center [200, 93] width 5 height 9
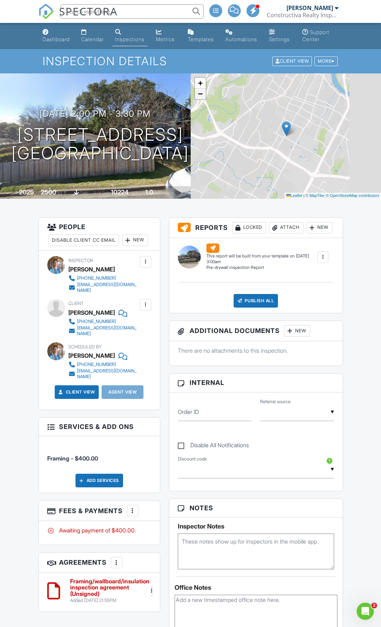
click at [201, 96] on span "−" at bounding box center [200, 93] width 5 height 9
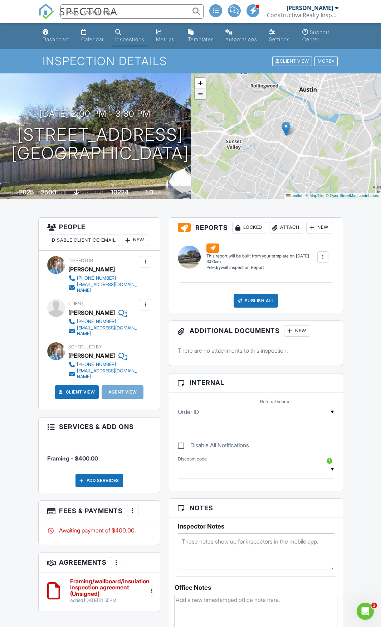
click at [201, 96] on span "−" at bounding box center [200, 93] width 5 height 9
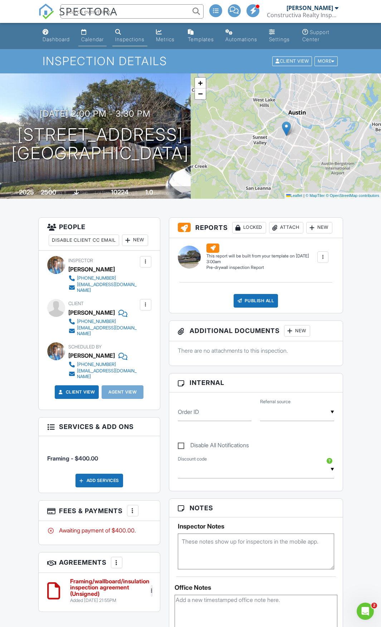
click at [99, 37] on div "Calendar" at bounding box center [92, 39] width 23 height 6
